Goal: Task Accomplishment & Management: Use online tool/utility

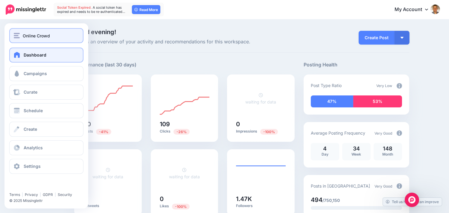
click at [19, 37] on img "button" at bounding box center [17, 35] width 6 height 5
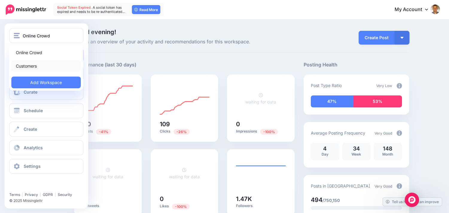
click at [29, 62] on link "Customers" at bounding box center [45, 66] width 69 height 12
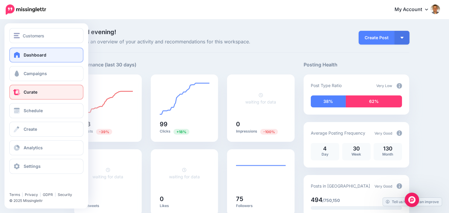
click at [20, 91] on span at bounding box center [17, 92] width 8 height 6
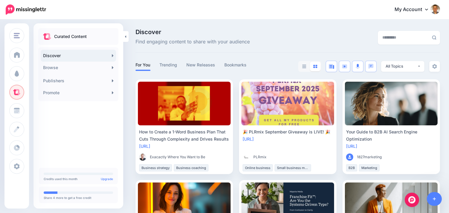
click at [294, 42] on div "Discover Find engaging content to share with your audience" at bounding box center [235, 37] width 209 height 17
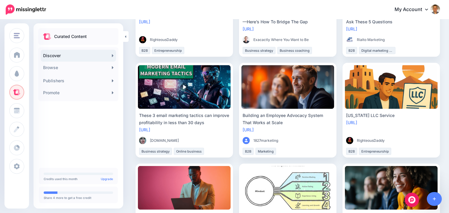
scroll to position [538, 0]
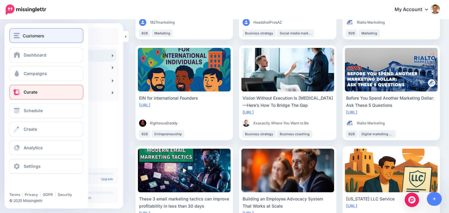
click at [17, 34] on img "button" at bounding box center [17, 35] width 6 height 5
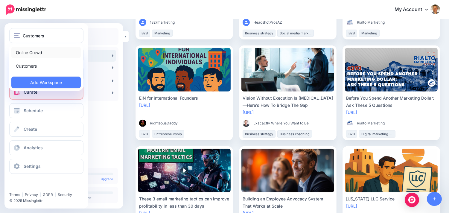
click at [30, 54] on link "Online Crowd" at bounding box center [45, 53] width 69 height 12
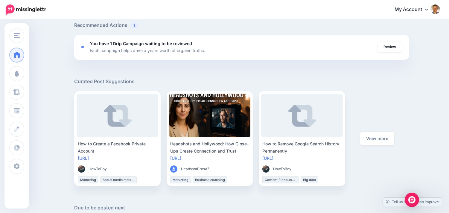
scroll to position [232, 0]
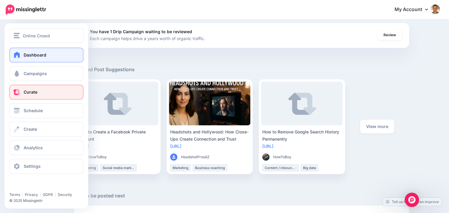
click at [30, 93] on span "Curate" at bounding box center [31, 91] width 14 height 5
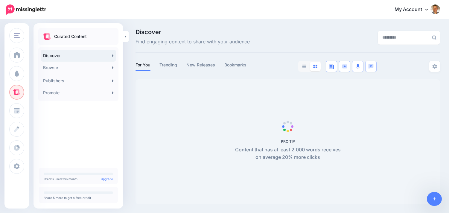
scroll to position [0, 0]
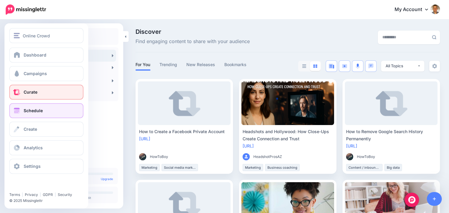
click at [19, 111] on span at bounding box center [17, 111] width 8 height 6
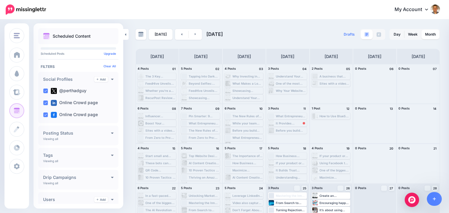
drag, startPoint x: 416, startPoint y: 33, endPoint x: 298, endPoint y: 44, distance: 117.7
click at [416, 33] on link "Week" at bounding box center [412, 35] width 17 height 10
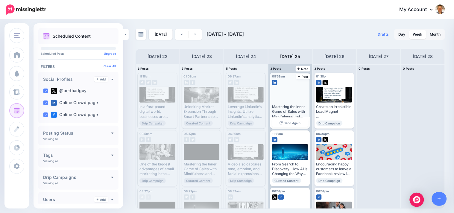
click at [290, 106] on div "Mastering the Inner Game of Sales with Mindfulness and Stoicism Ready to master…" at bounding box center [290, 111] width 36 height 15
click at [305, 77] on span "Post" at bounding box center [303, 76] width 10 height 3
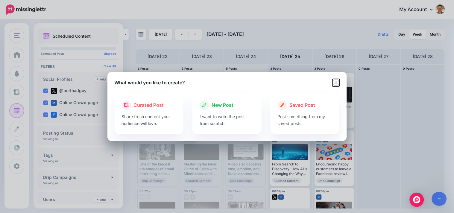
click at [337, 80] on icon "Close" at bounding box center [335, 82] width 7 height 7
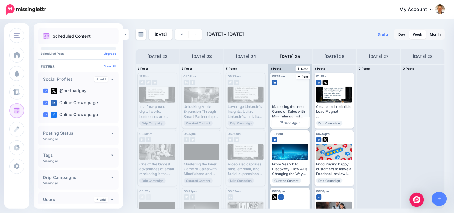
click at [289, 111] on div "Mastering the Inner Game of Sales with Mindfulness and Stoicism Ready to master…" at bounding box center [290, 111] width 36 height 15
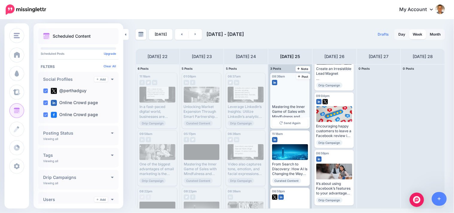
click at [289, 107] on div "Mastering the Inner Game of Sales with Mindfulness and Stoicism Ready to master…" at bounding box center [290, 111] width 36 height 15
click at [280, 181] on span "Edit" at bounding box center [283, 180] width 6 height 3
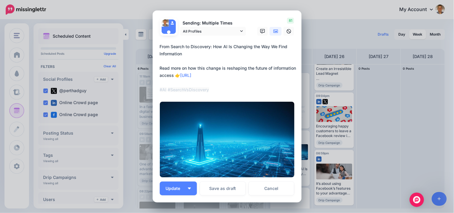
click at [222, 74] on textarea "**********" at bounding box center [229, 68] width 138 height 50
click at [193, 75] on textarea "**********" at bounding box center [229, 68] width 138 height 50
drag, startPoint x: 163, startPoint y: 88, endPoint x: 165, endPoint y: 86, distance: 3.2
click at [163, 88] on button "Link" at bounding box center [165, 88] width 10 height 9
click at [277, 190] on link "Cancel" at bounding box center [272, 189] width 46 height 14
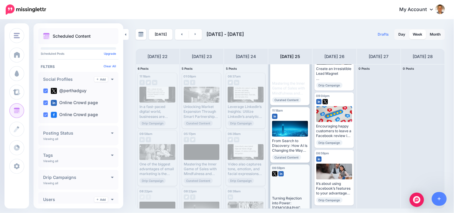
scroll to position [38, 0]
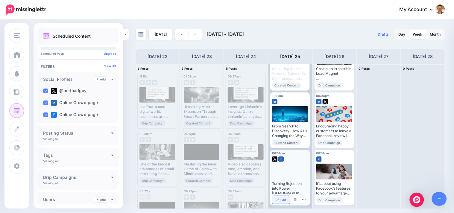
click at [280, 197] on link "Edit" at bounding box center [281, 200] width 18 height 8
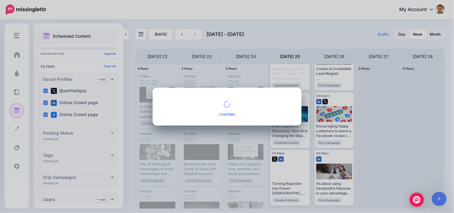
type textarea "**********"
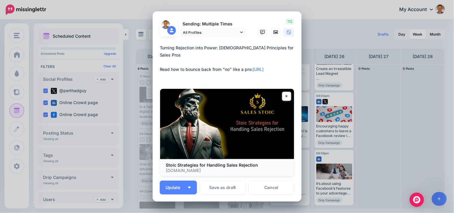
click at [270, 62] on textarea "**********" at bounding box center [229, 62] width 138 height 36
click at [161, 74] on button "Link" at bounding box center [165, 75] width 10 height 9
click at [275, 189] on link "Cancel" at bounding box center [272, 188] width 46 height 14
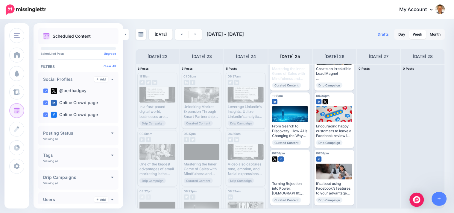
scroll to position [0, 0]
